Goal: Information Seeking & Learning: Learn about a topic

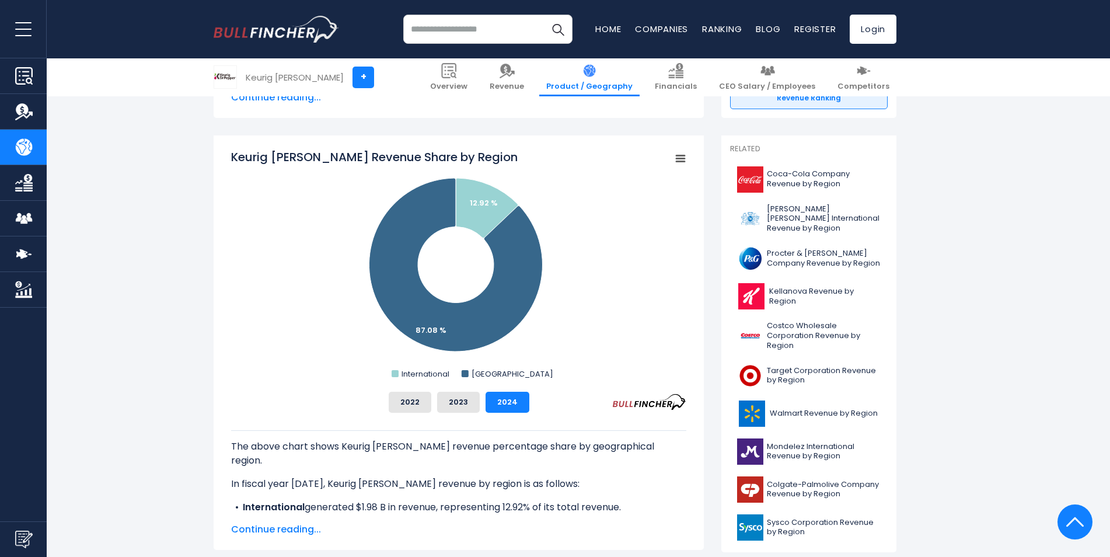
scroll to position [233, 0]
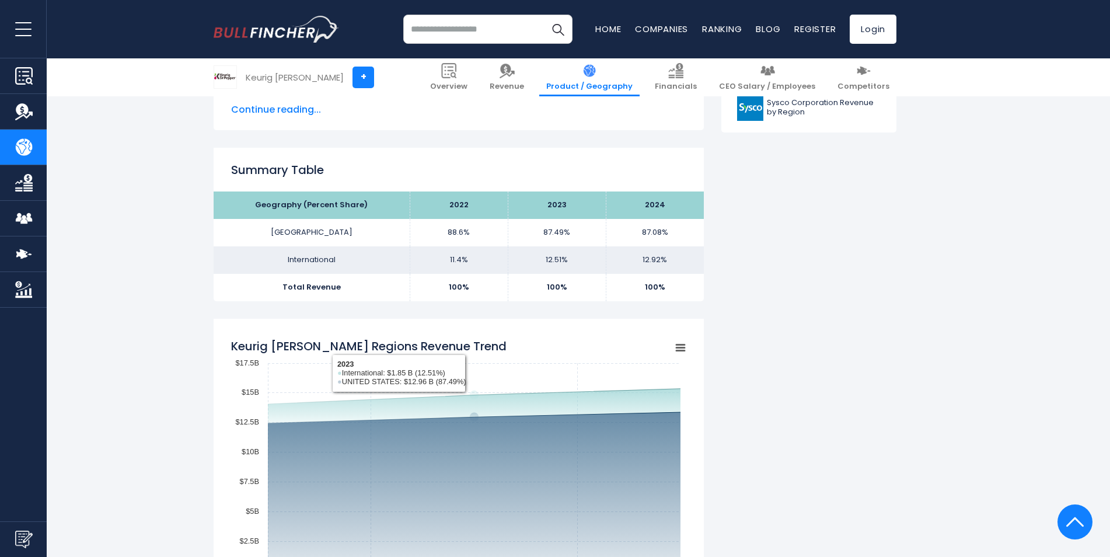
scroll to position [584, 0]
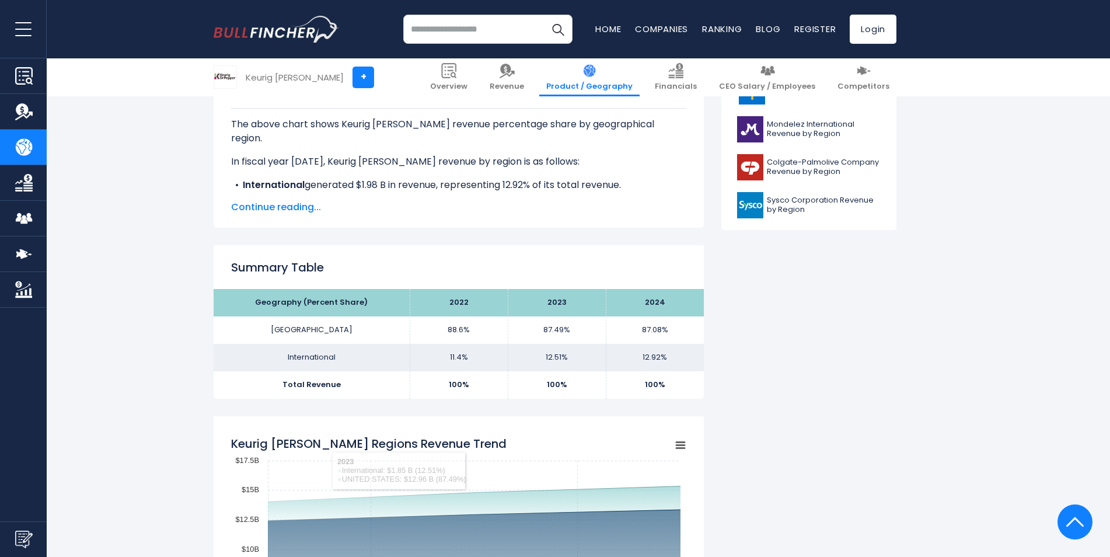
click at [271, 204] on span "Continue reading..." at bounding box center [458, 207] width 455 height 14
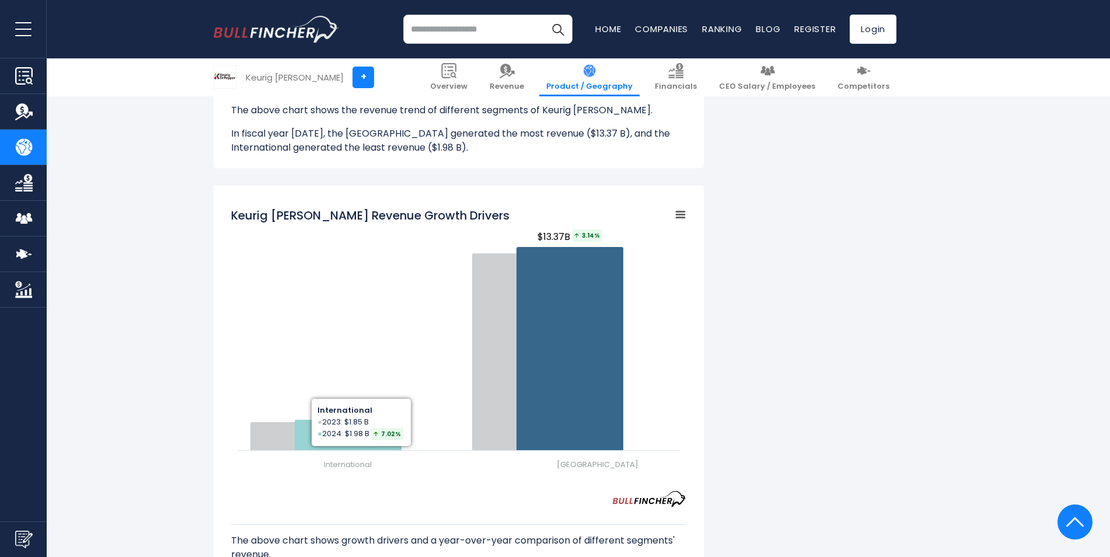
scroll to position [1518, 0]
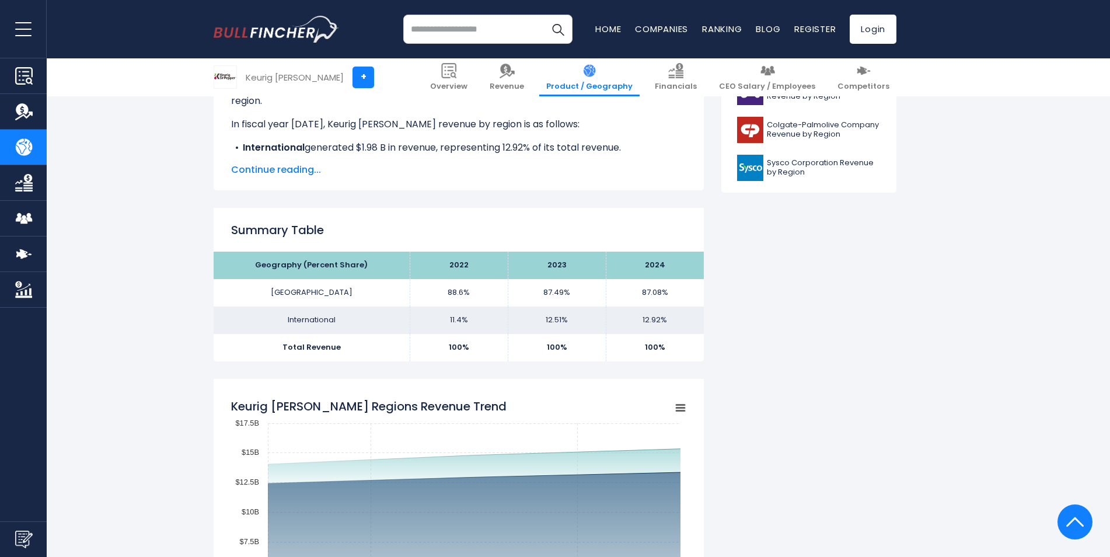
scroll to position [855, 0]
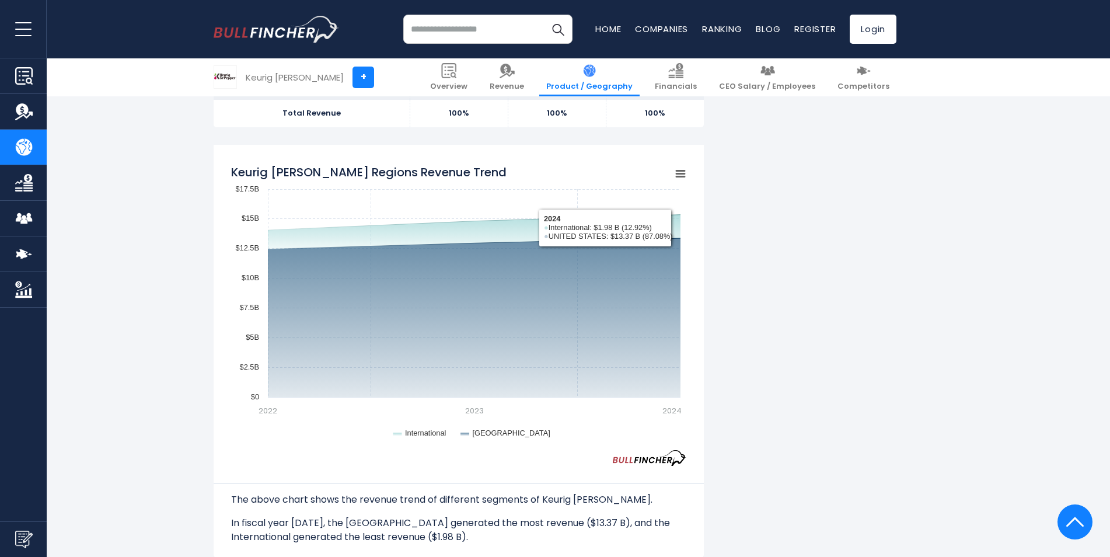
drag, startPoint x: 951, startPoint y: 304, endPoint x: 945, endPoint y: 305, distance: 6.5
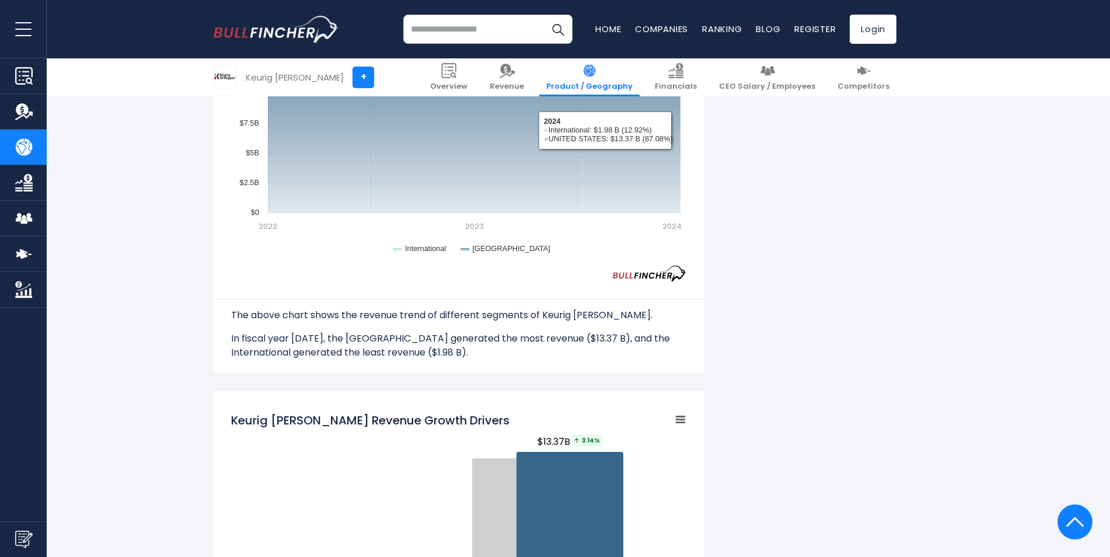
scroll to position [1264, 0]
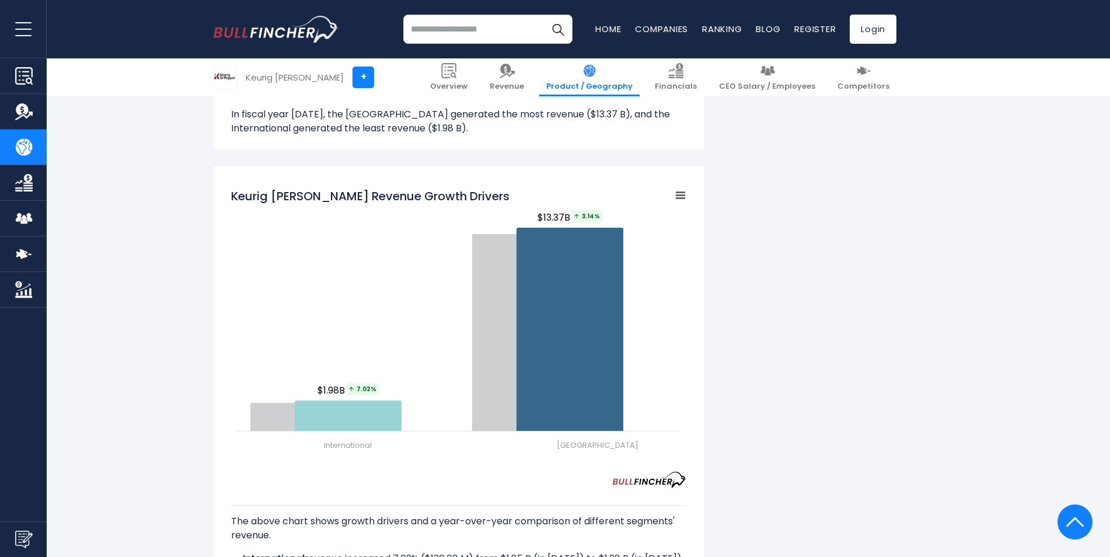
click at [870, 271] on div "Keurig Dr Pepper's Revenue by Region In fiscal year 2024, Keurig Dr Pepper's re…" at bounding box center [555, 134] width 683 height 2275
